Goal: Feedback & Contribution: Leave review/rating

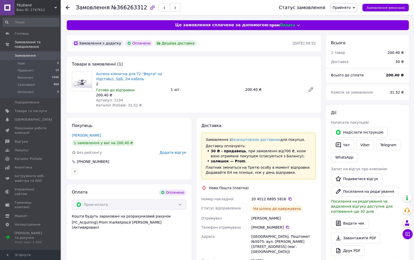
click at [178, 152] on span "Додати відгук" at bounding box center [173, 153] width 27 height 4
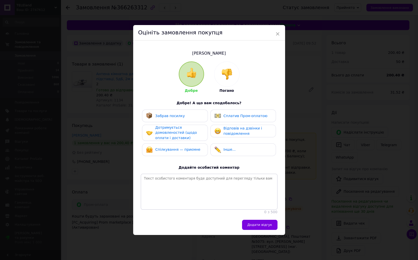
click at [177, 115] on span "Забрав посилку" at bounding box center [170, 116] width 30 height 4
click at [175, 128] on span "Дотримується домовленостей (щодо оплати і доставки)" at bounding box center [175, 133] width 41 height 14
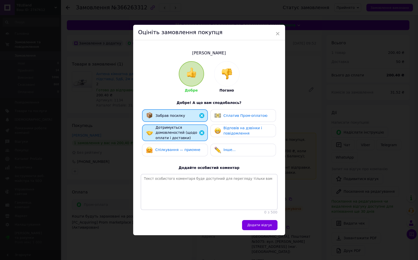
click at [177, 148] on span "Спілкування — приємне" at bounding box center [177, 150] width 45 height 4
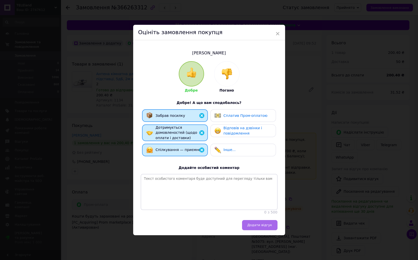
click at [260, 227] on span "Додати відгук" at bounding box center [259, 225] width 25 height 4
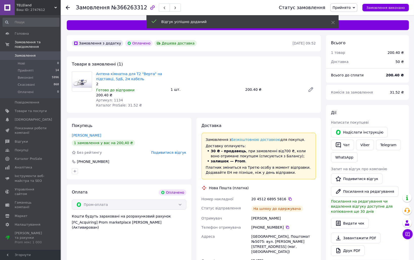
click at [23, 53] on span "Замовлення" at bounding box center [25, 55] width 21 height 5
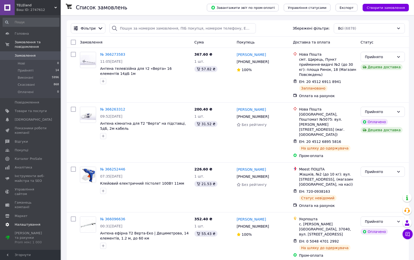
click at [14, 220] on link "Налаштування" at bounding box center [31, 224] width 62 height 9
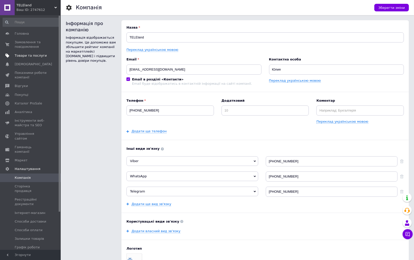
click at [20, 55] on span "Товари та послуги" at bounding box center [31, 55] width 32 height 5
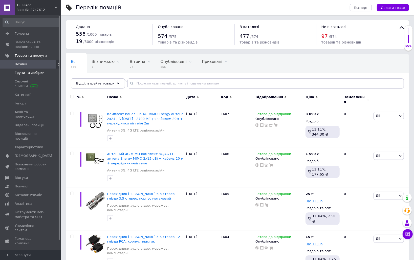
click at [31, 74] on span "Групи та добірки" at bounding box center [30, 73] width 30 height 5
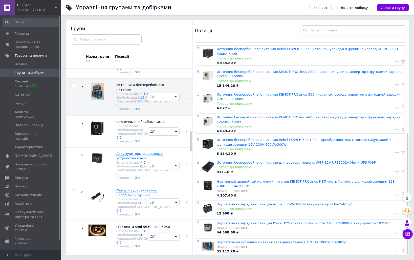
scroll to position [396, 0]
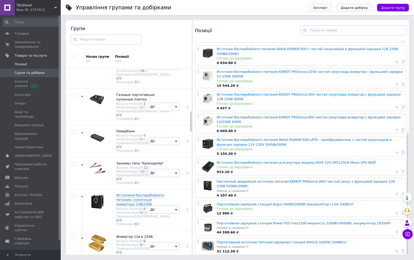
click at [15, 63] on span "Позиції" at bounding box center [21, 64] width 12 height 5
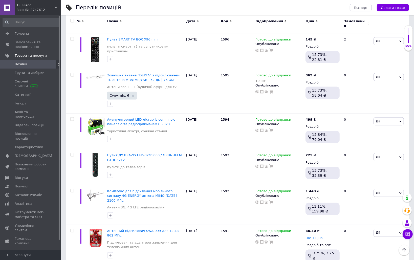
scroll to position [617, 0]
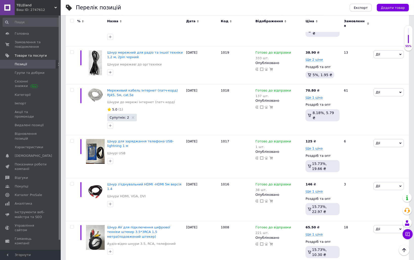
scroll to position [226, 0]
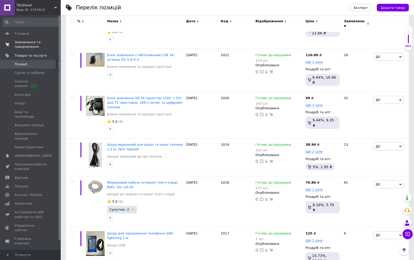
click at [32, 43] on span "Замовлення та повідомлення" at bounding box center [31, 44] width 32 height 9
